Goal: Information Seeking & Learning: Learn about a topic

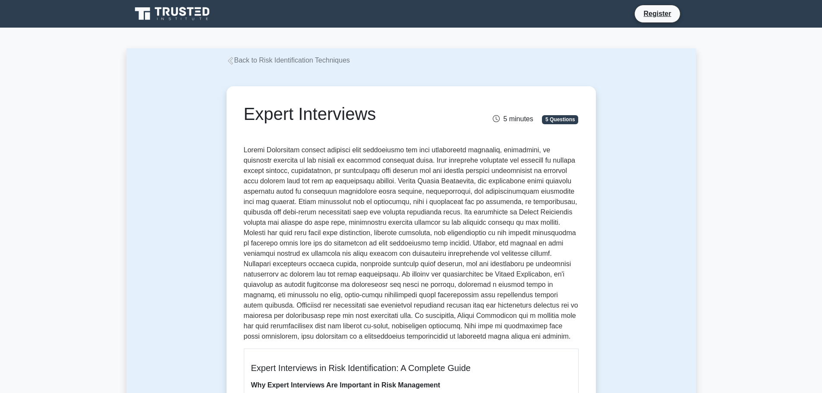
scroll to position [72, 0]
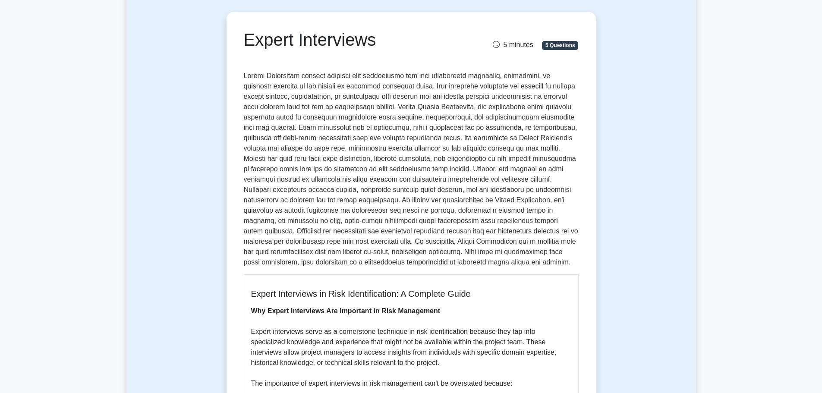
click at [345, 128] on p at bounding box center [411, 169] width 335 height 197
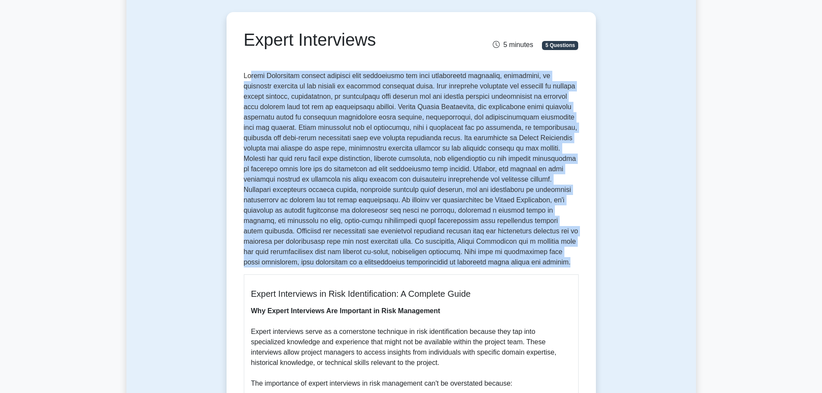
drag, startPoint x: 446, startPoint y: 263, endPoint x: 249, endPoint y: 76, distance: 271.9
click at [249, 76] on p at bounding box center [411, 169] width 335 height 197
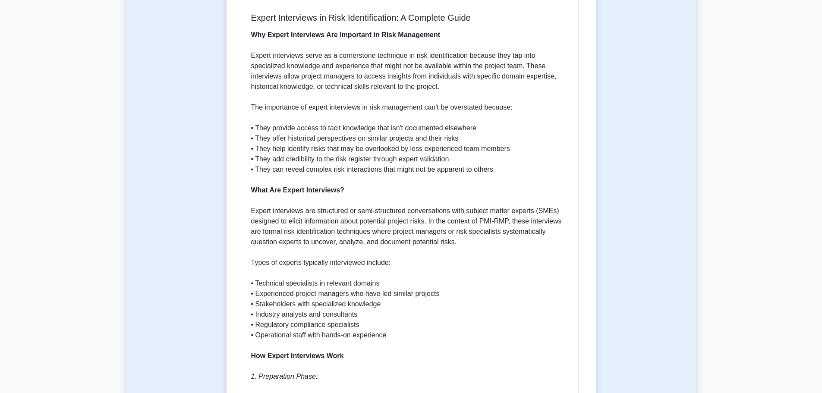
scroll to position [359, 0]
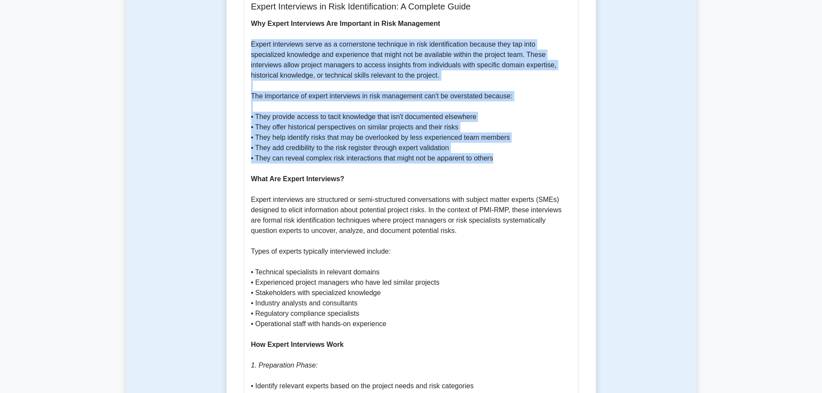
drag, startPoint x: 250, startPoint y: 47, endPoint x: 505, endPoint y: 160, distance: 278.8
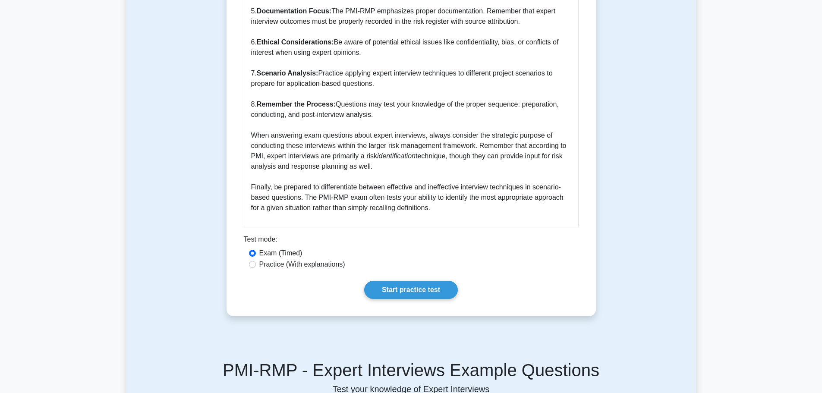
scroll to position [1366, 0]
click at [436, 289] on link "Start practice test" at bounding box center [411, 289] width 94 height 18
click at [285, 267] on label "Practice (With explanations)" at bounding box center [302, 264] width 86 height 10
click at [256, 267] on input "Practice (With explanations)" at bounding box center [252, 264] width 7 height 7
radio input "true"
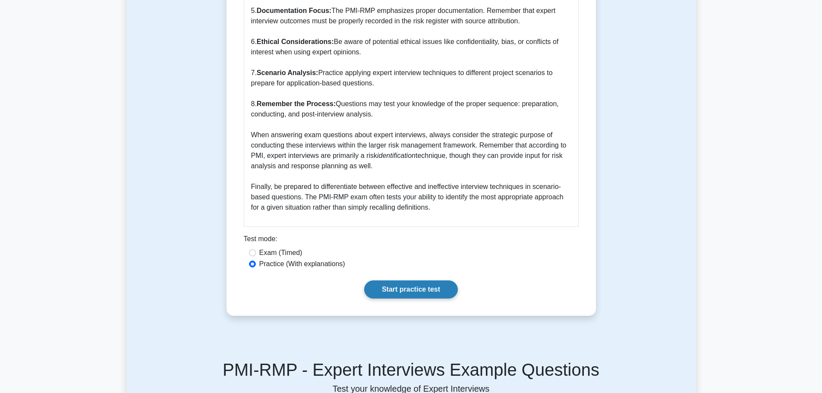
click at [414, 292] on link "Start practice test" at bounding box center [411, 289] width 94 height 18
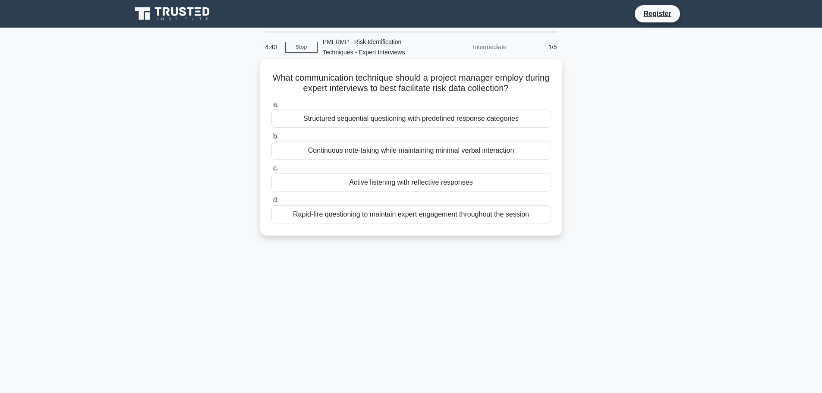
click at [398, 186] on div "Active listening with reflective responses" at bounding box center [411, 182] width 280 height 18
click at [271, 171] on input "c. Active listening with reflective responses" at bounding box center [271, 169] width 0 height 6
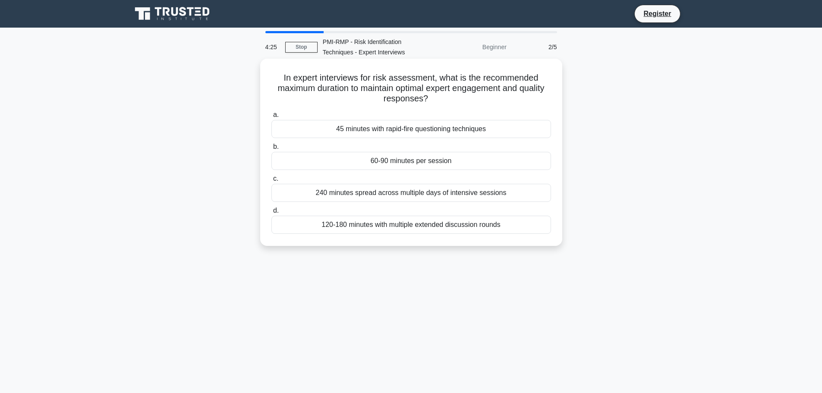
click at [462, 162] on div "60-90 minutes per session" at bounding box center [411, 161] width 280 height 18
click at [271, 150] on input "b. 60-90 minutes per session" at bounding box center [271, 147] width 0 height 6
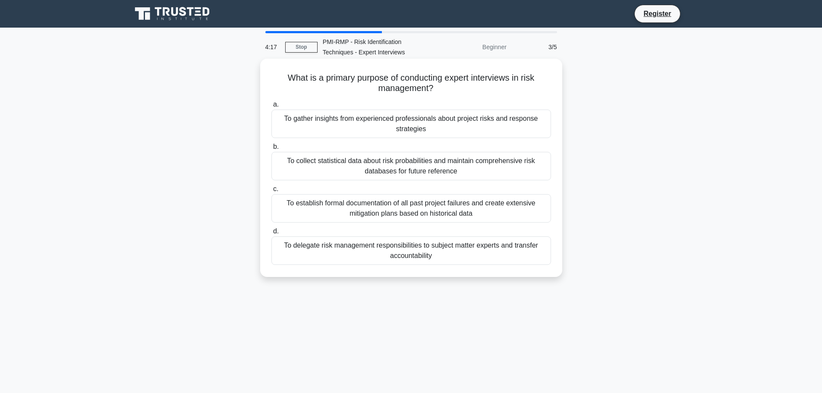
click at [459, 122] on div "To gather insights from experienced professionals about project risks and respo…" at bounding box center [411, 124] width 280 height 28
click at [271, 107] on input "a. To gather insights from experienced professionals about project risks and re…" at bounding box center [271, 105] width 0 height 6
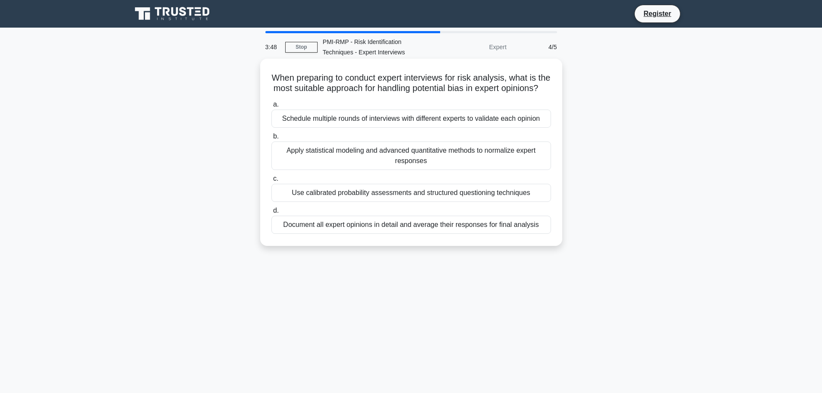
click at [472, 234] on div "Document all expert opinions in detail and average their responses for final an…" at bounding box center [411, 225] width 280 height 18
click at [271, 214] on input "d. Document all expert opinions in detail and average their responses for final…" at bounding box center [271, 211] width 0 height 6
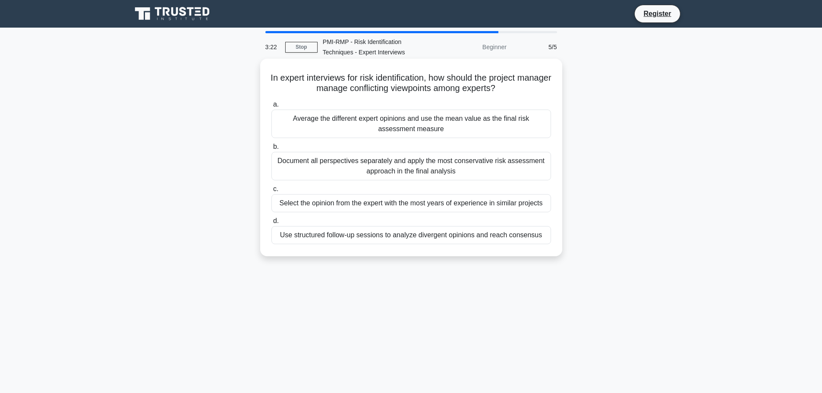
click at [515, 238] on div "Use structured follow-up sessions to analyze divergent opinions and reach conse…" at bounding box center [411, 235] width 280 height 18
click at [271, 224] on input "d. Use structured follow-up sessions to analyze divergent opinions and reach co…" at bounding box center [271, 221] width 0 height 6
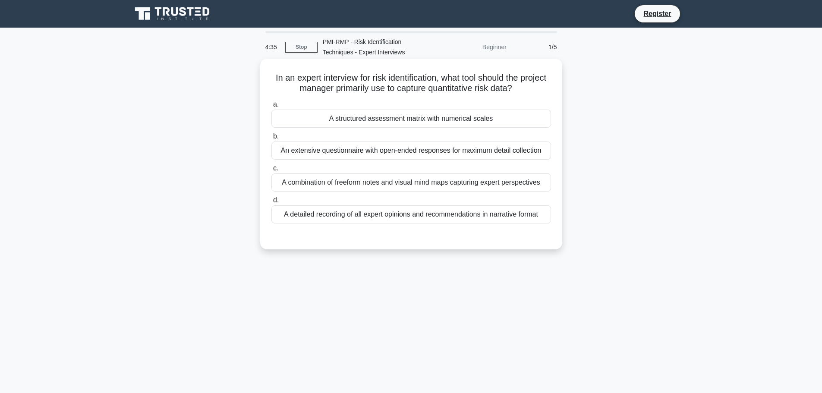
click at [452, 153] on div "An extensive questionnaire with open-ended responses for maximum detail collect…" at bounding box center [411, 150] width 280 height 18
click at [271, 139] on input "b. An extensive questionnaire with open-ended responses for maximum detail coll…" at bounding box center [271, 137] width 0 height 6
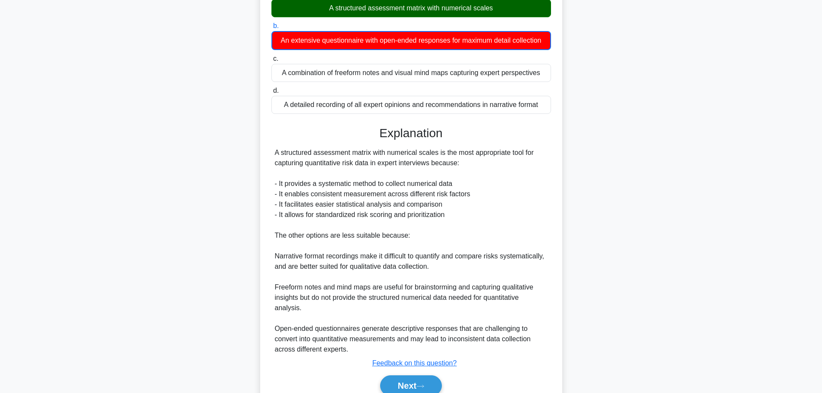
scroll to position [144, 0]
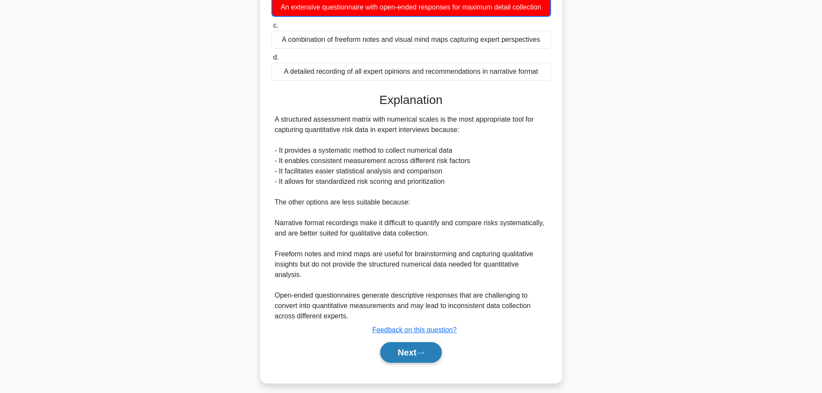
click at [418, 354] on button "Next" at bounding box center [411, 352] width 62 height 21
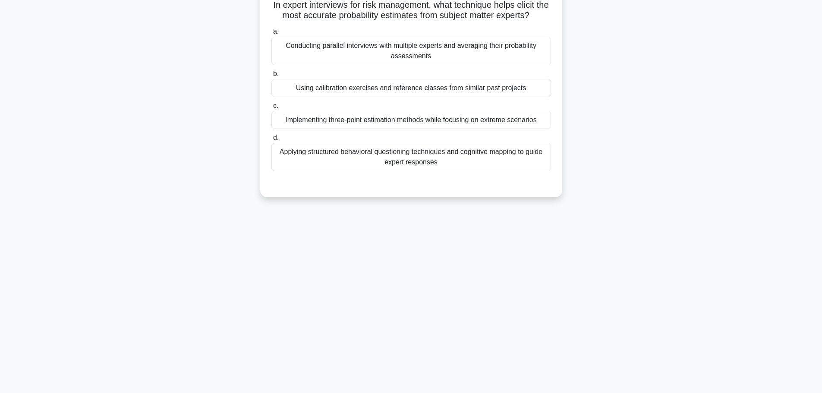
click at [479, 62] on div "Conducting parallel interviews with multiple experts and averaging their probab…" at bounding box center [411, 51] width 280 height 28
click at [271, 35] on input "a. Conducting parallel interviews with multiple experts and averaging their pro…" at bounding box center [271, 32] width 0 height 6
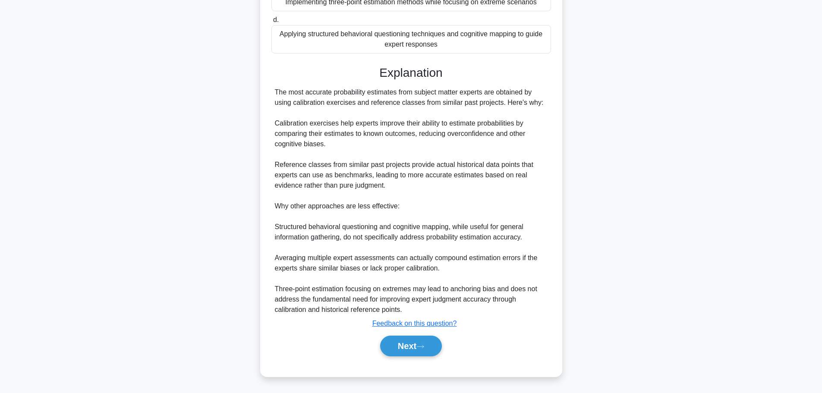
scroll to position [202, 0]
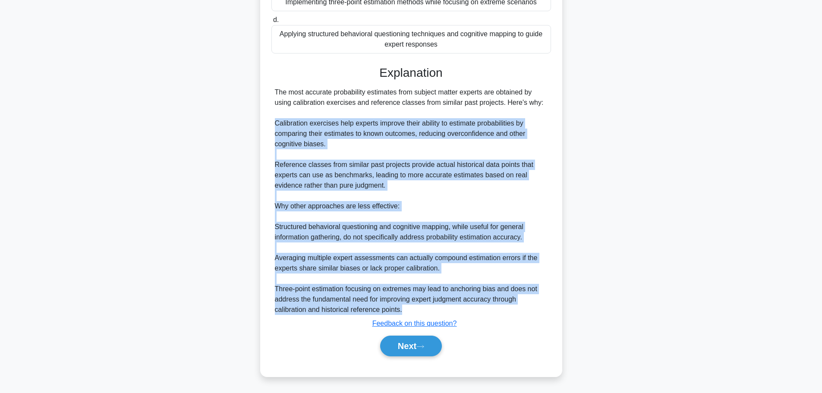
drag, startPoint x: 276, startPoint y: 122, endPoint x: 518, endPoint y: 308, distance: 305.6
click at [518, 308] on div "The most accurate probability estimates from subject matter experts are obtaine…" at bounding box center [411, 201] width 273 height 228
click at [423, 347] on icon at bounding box center [420, 346] width 7 height 3
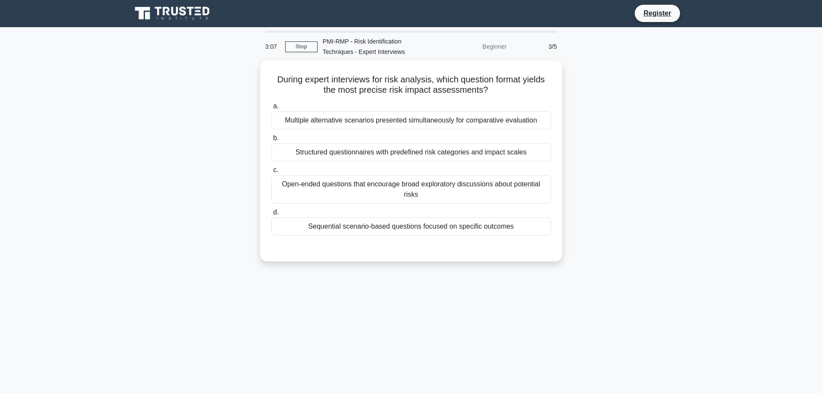
scroll to position [0, 0]
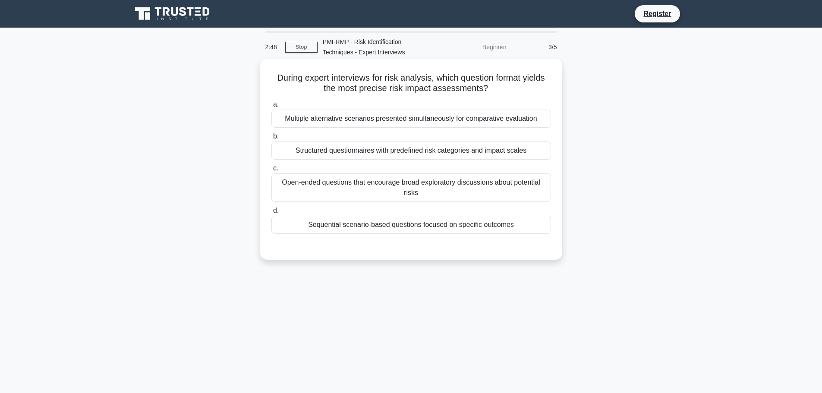
click at [510, 151] on div "Structured questionnaires with predefined risk categories and impact scales" at bounding box center [411, 150] width 280 height 18
click at [271, 139] on input "b. Structured questionnaires with predefined risk categories and impact scales" at bounding box center [271, 137] width 0 height 6
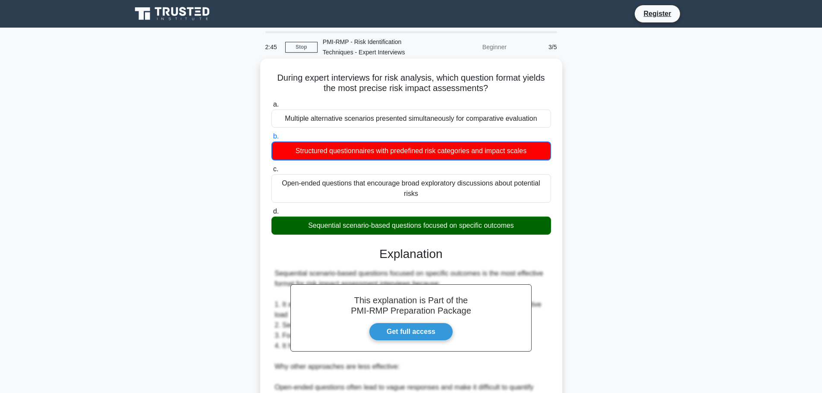
scroll to position [72, 0]
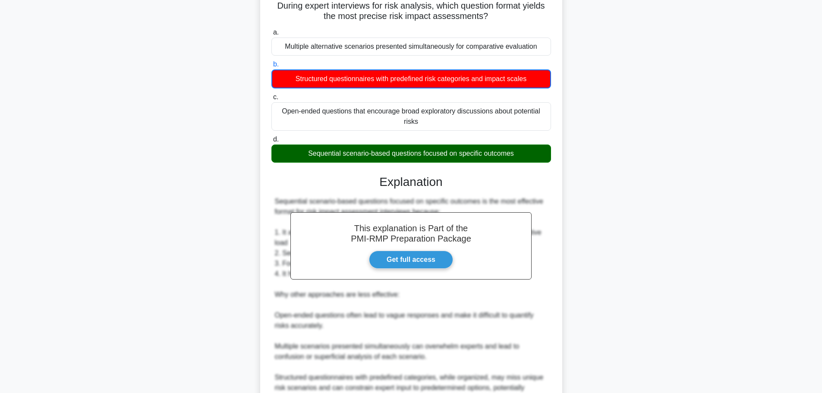
click at [475, 154] on div "Sequential scenario-based questions focused on specific outcomes" at bounding box center [411, 153] width 280 height 18
click at [271, 142] on input "d. Sequential scenario-based questions focused on specific outcomes" at bounding box center [271, 140] width 0 height 6
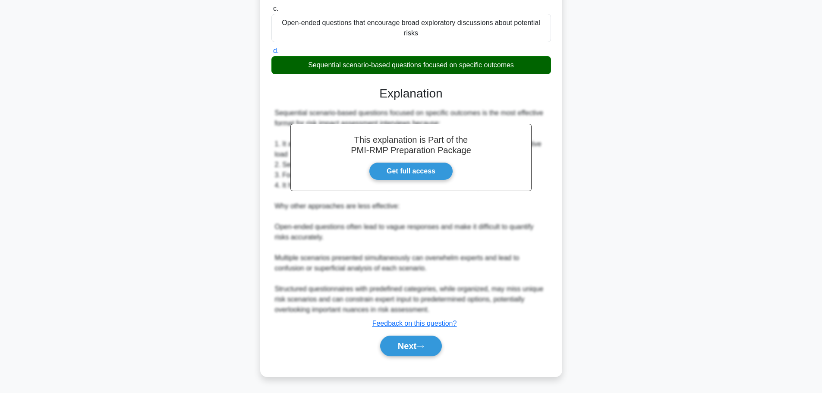
scroll to position [160, 0]
click at [410, 345] on button "Next" at bounding box center [411, 346] width 62 height 21
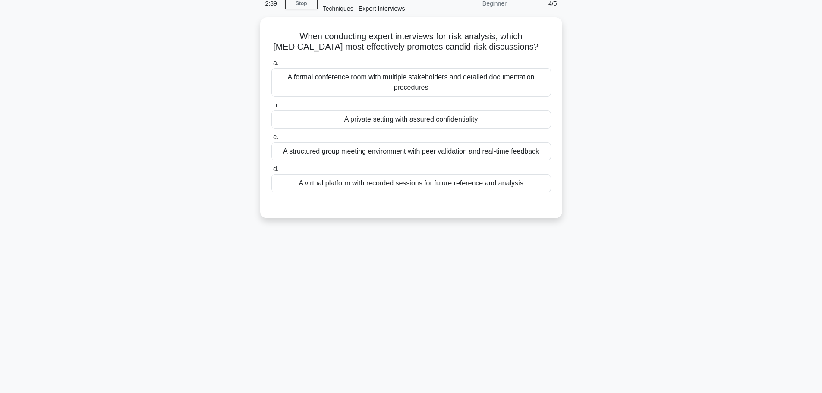
scroll to position [1, 0]
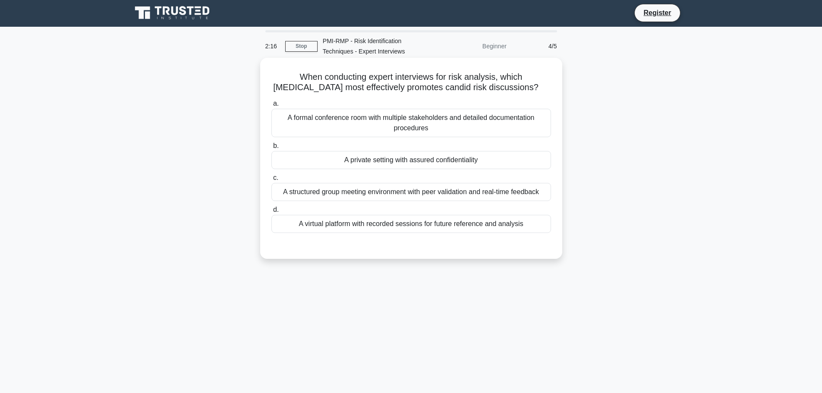
click at [454, 201] on div "A structured group meeting environment with peer validation and real-time feedb…" at bounding box center [411, 192] width 280 height 18
click at [271, 181] on input "c. A structured group meeting environment with peer validation and real-time fe…" at bounding box center [271, 178] width 0 height 6
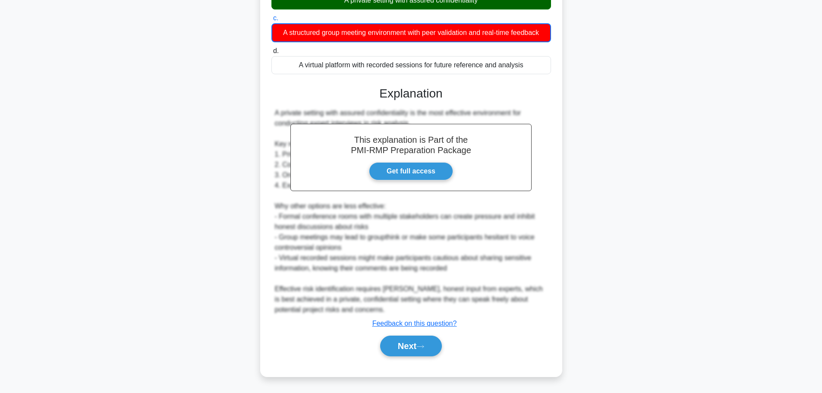
scroll to position [171, 0]
click at [415, 345] on button "Next" at bounding box center [411, 346] width 62 height 21
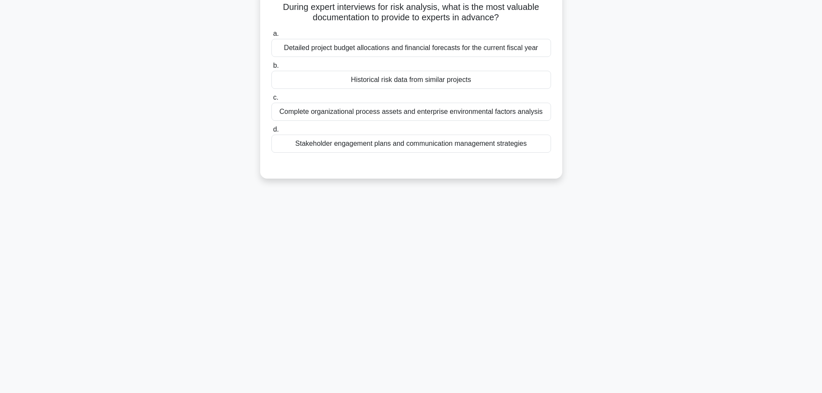
scroll to position [0, 0]
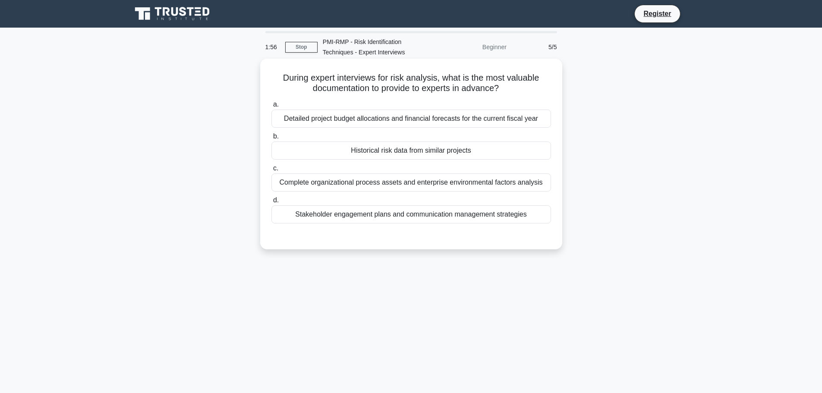
click at [446, 182] on div "Complete organizational process assets and enterprise environmental factors ana…" at bounding box center [411, 182] width 280 height 18
click at [271, 171] on input "c. Complete organizational process assets and enterprise environmental factors …" at bounding box center [271, 169] width 0 height 6
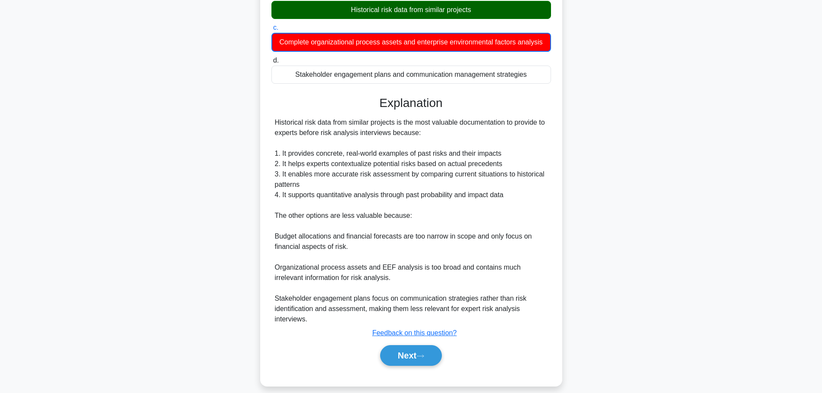
scroll to position [144, 0]
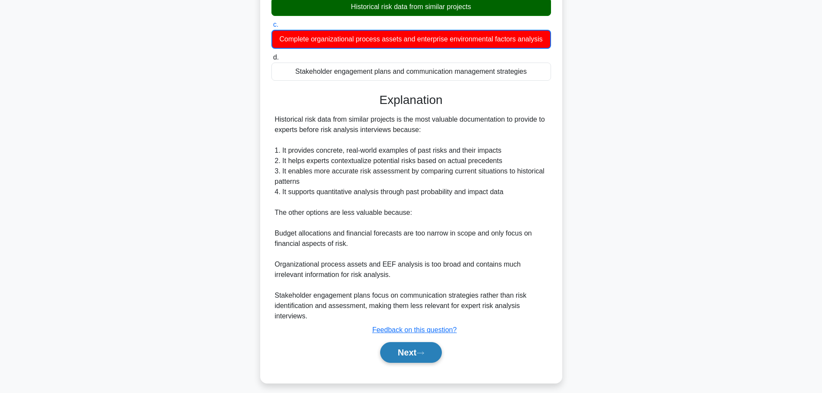
click at [422, 352] on icon at bounding box center [420, 353] width 8 height 5
